Goal: Task Accomplishment & Management: Use online tool/utility

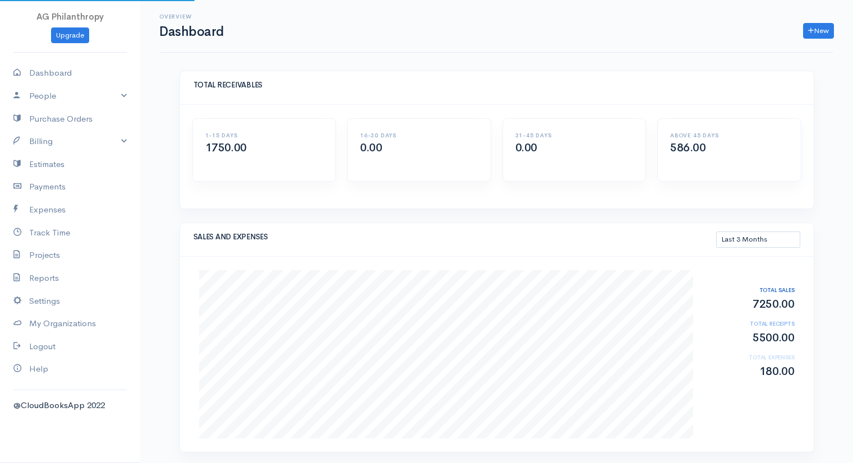
select select "90"
click at [31, 209] on link "Expenses" at bounding box center [70, 210] width 140 height 23
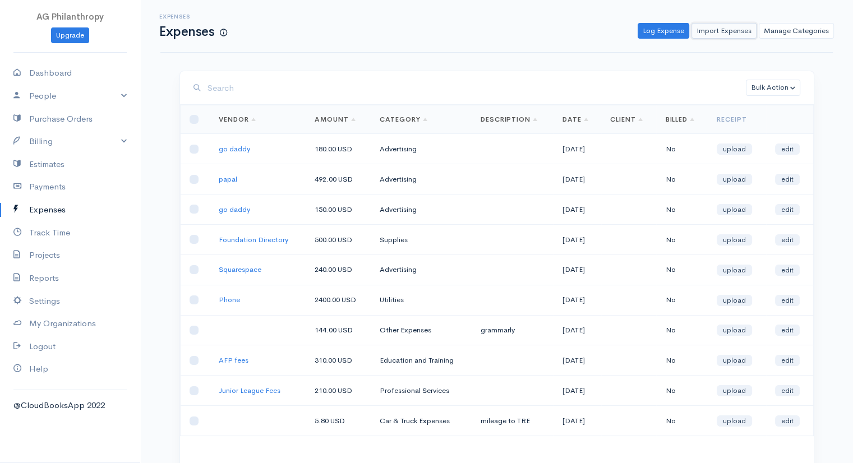
click at [723, 31] on link "Import Expenses" at bounding box center [724, 31] width 65 height 16
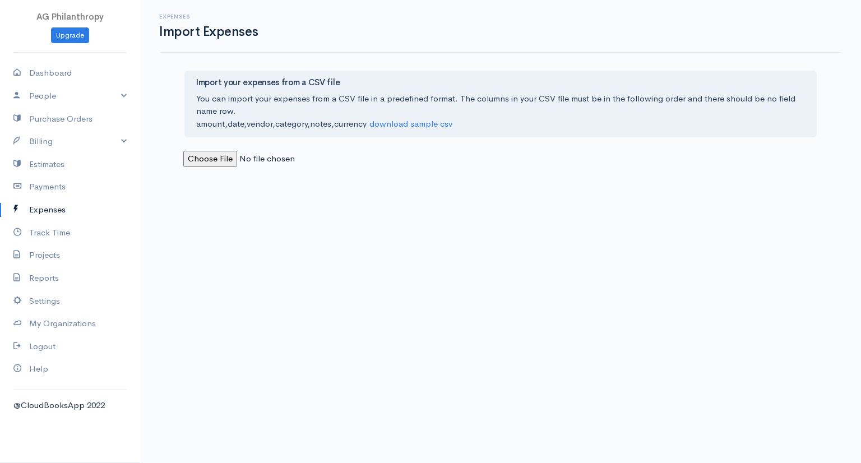
click at [439, 132] on div "Import your expenses from a CSV file You can import your expenses from a CSV fi…" at bounding box center [501, 104] width 633 height 67
click at [434, 129] on div "Import your expenses from a CSV file You can import your expenses from a CSV fi…" at bounding box center [501, 104] width 633 height 67
click at [436, 119] on link "download sample csv" at bounding box center [411, 123] width 83 height 11
